Goal: Task Accomplishment & Management: Manage account settings

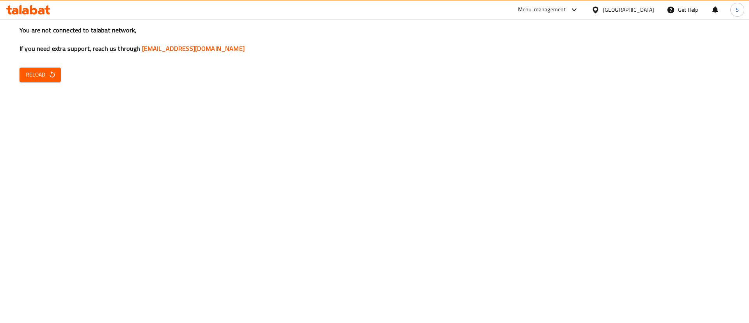
click at [41, 70] on span "Reload" at bounding box center [40, 75] width 29 height 10
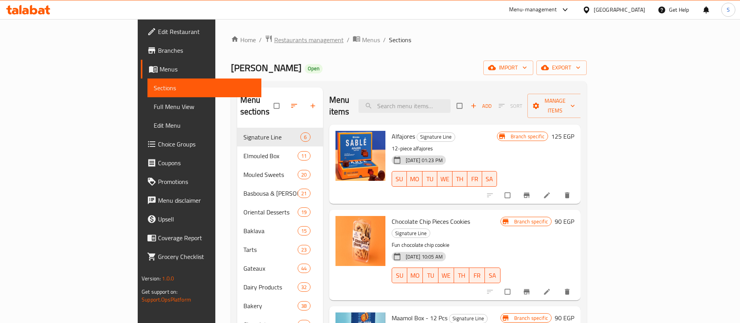
click at [274, 35] on span "Restaurants management" at bounding box center [308, 39] width 69 height 9
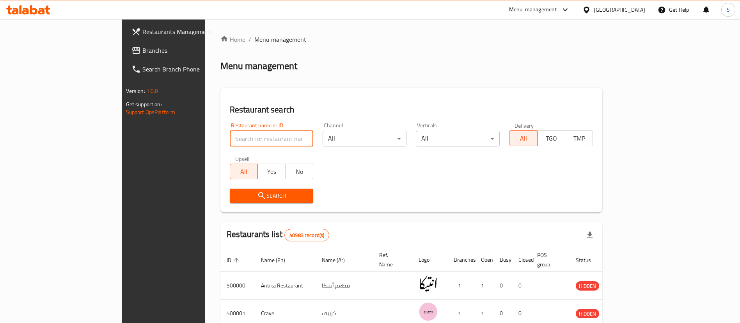
click at [230, 140] on input "search" at bounding box center [272, 139] width 84 height 16
paste input "602597"
type input "602597"
click button "Search" at bounding box center [272, 195] width 84 height 14
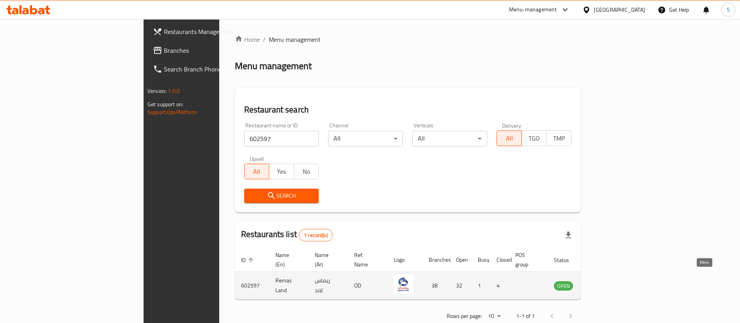
click at [604, 280] on icon "enhanced table" at bounding box center [599, 284] width 9 height 9
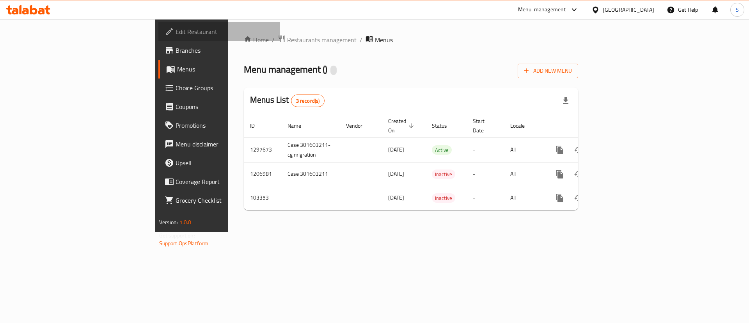
click at [176, 31] on span "Edit Restaurant" at bounding box center [225, 31] width 99 height 9
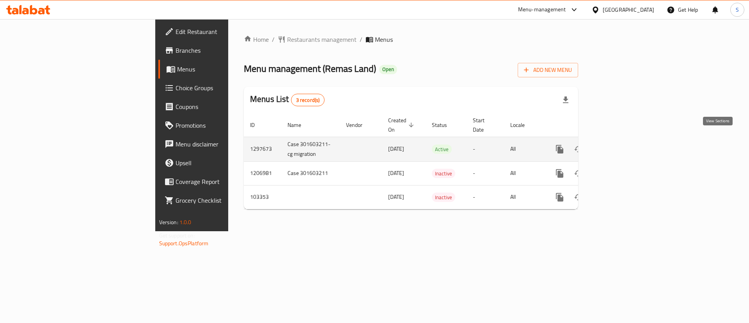
click at [619, 146] on icon "enhanced table" at bounding box center [615, 149] width 7 height 7
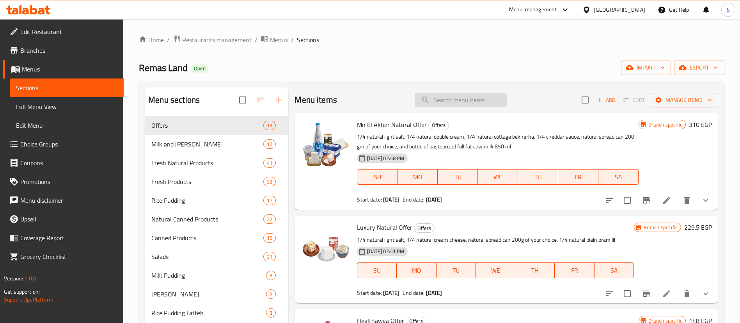
click at [479, 99] on input "search" at bounding box center [461, 100] width 92 height 14
paste input "سبريد رومي طبيعي"
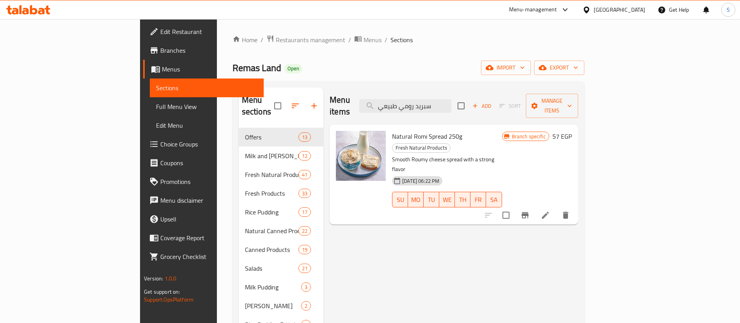
type input "سبريد رومي طبيعي"
drag, startPoint x: 190, startPoint y: 64, endPoint x: 139, endPoint y: 64, distance: 50.3
click at [232, 64] on h2 "Remas Land Open" at bounding box center [267, 68] width 70 height 12
copy span "Remas Land"
